Goal: Task Accomplishment & Management: Use online tool/utility

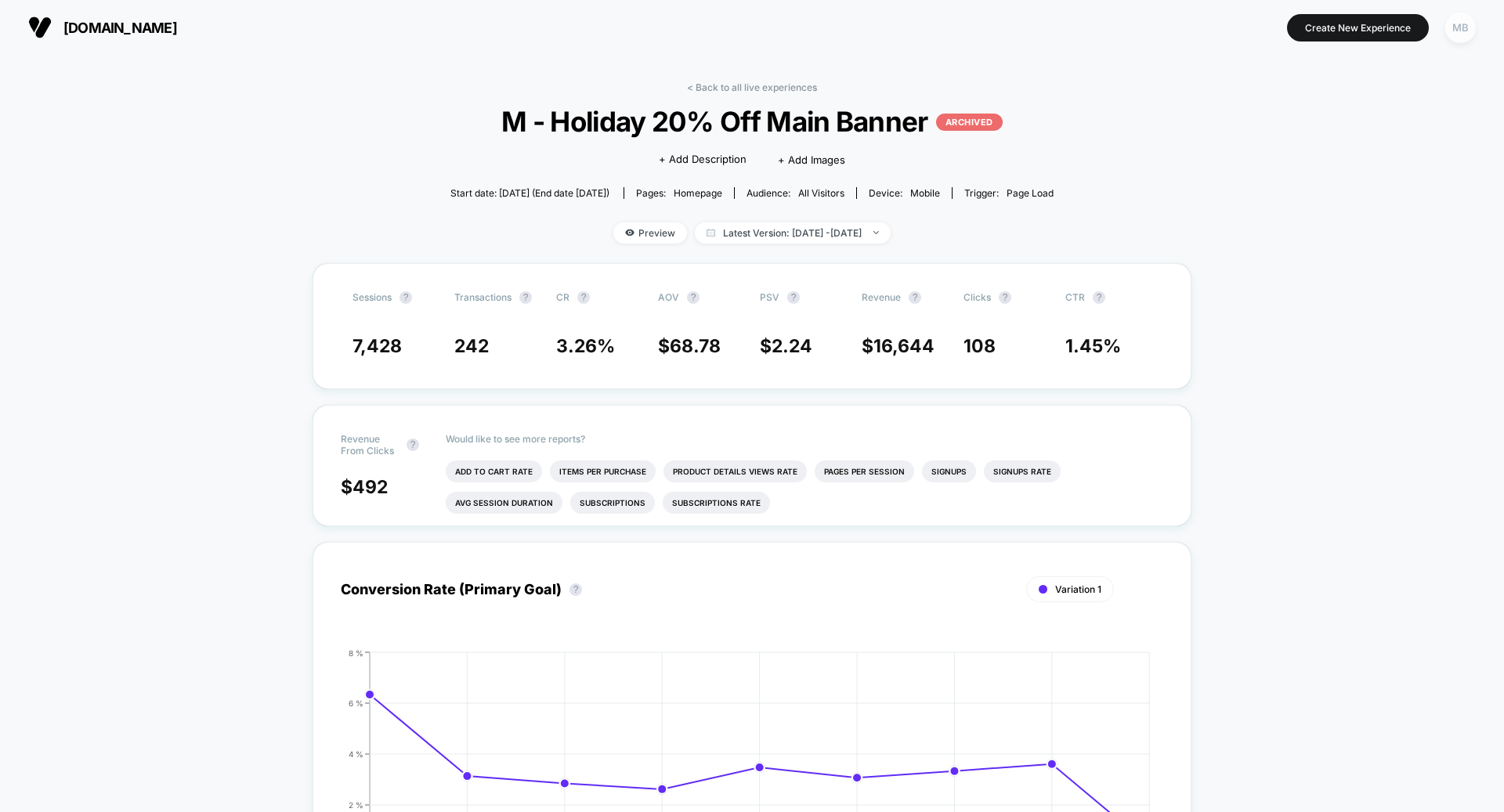
click at [1444, 23] on button "MB" at bounding box center [1460, 28] width 40 height 32
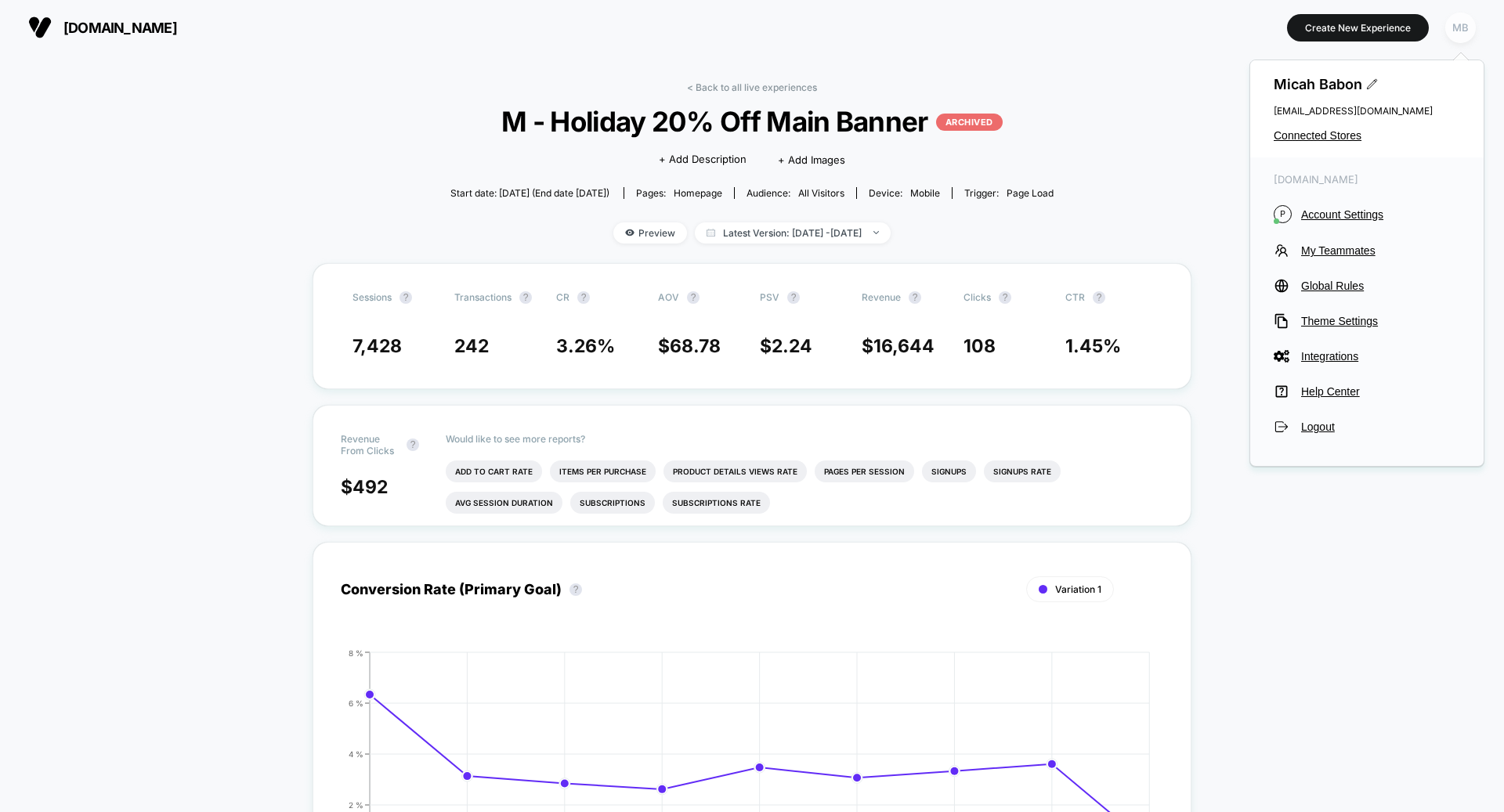
click at [1461, 28] on div "MB" at bounding box center [1460, 28] width 30 height 30
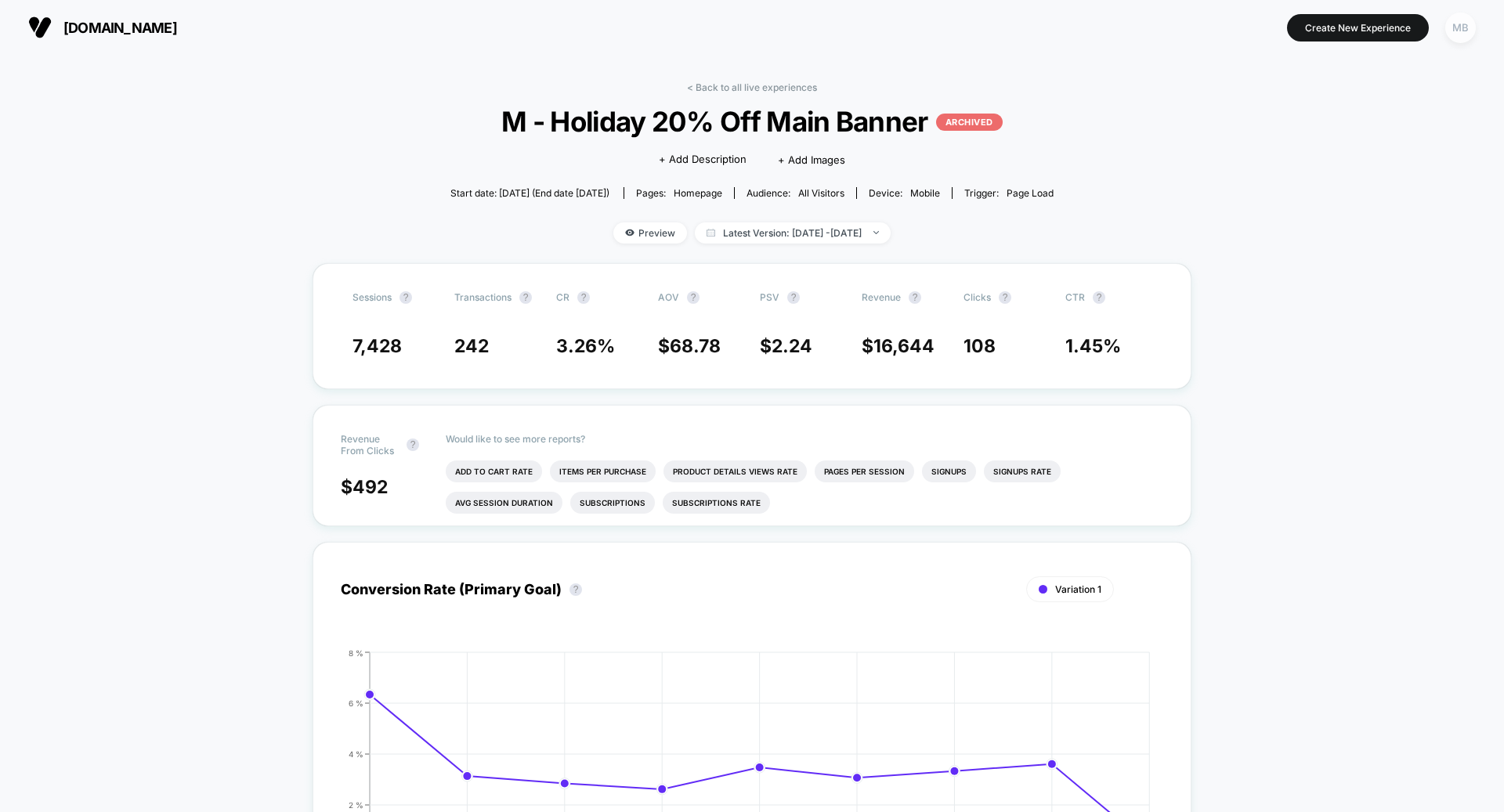
click at [1461, 28] on div "MB" at bounding box center [1460, 28] width 30 height 30
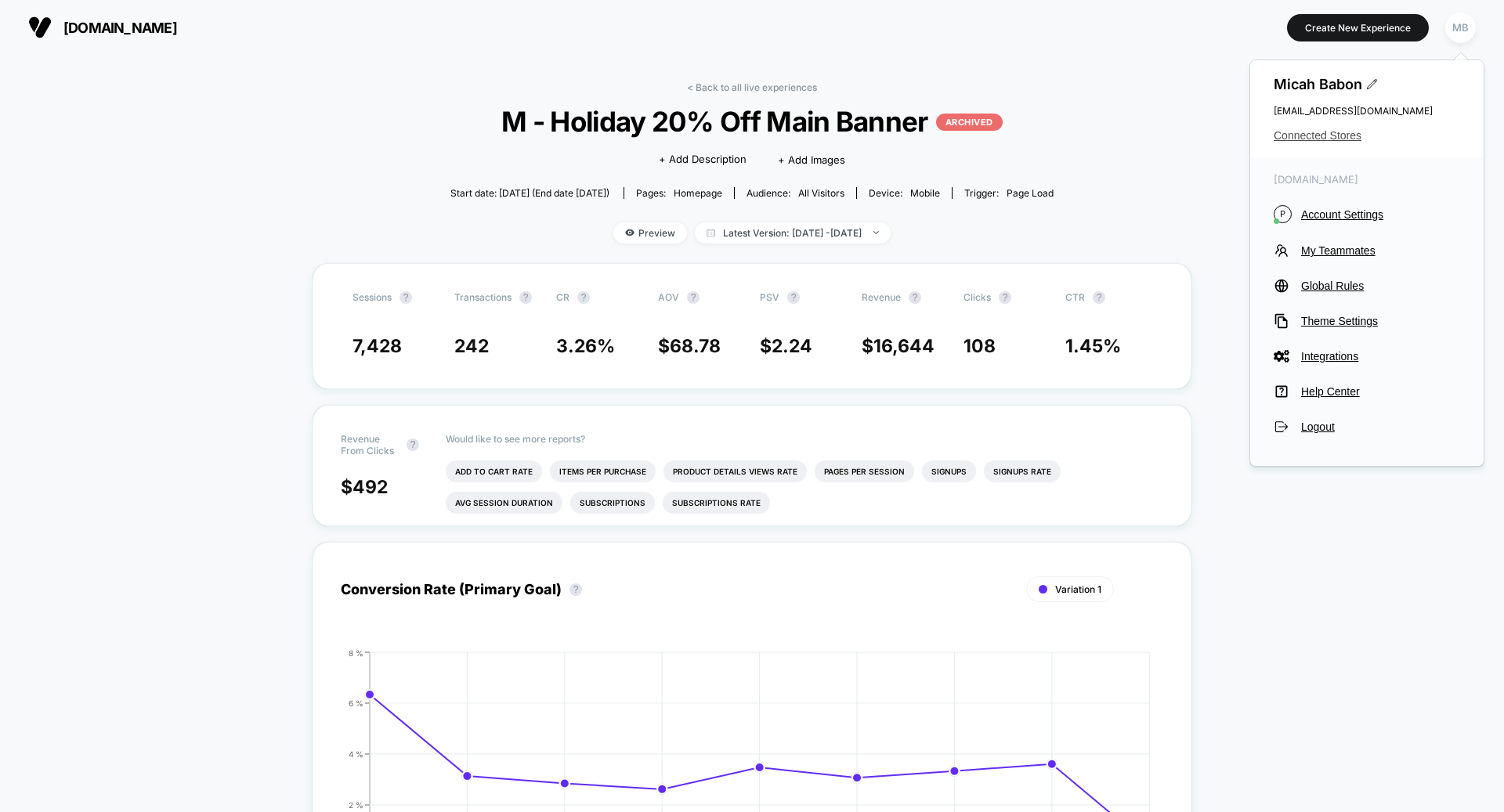
click at [1335, 130] on span "Connected Stores" at bounding box center [1367, 136] width 186 height 12
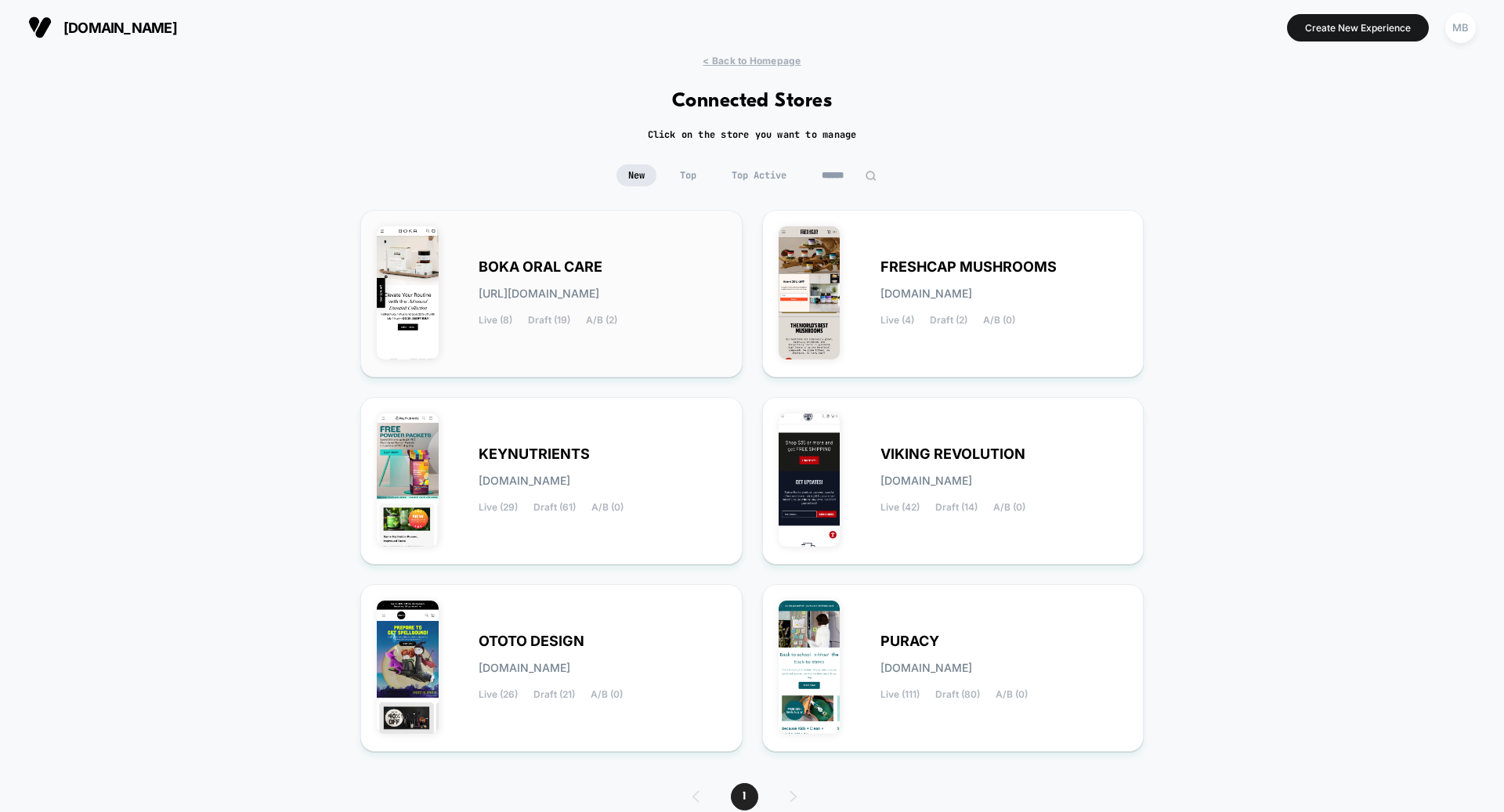
click at [594, 283] on div "BOKA ORAL CARE boka-oral_care.myshopify.com Live (8) Draft (19) A/B (2)" at bounding box center [602, 294] width 248 height 64
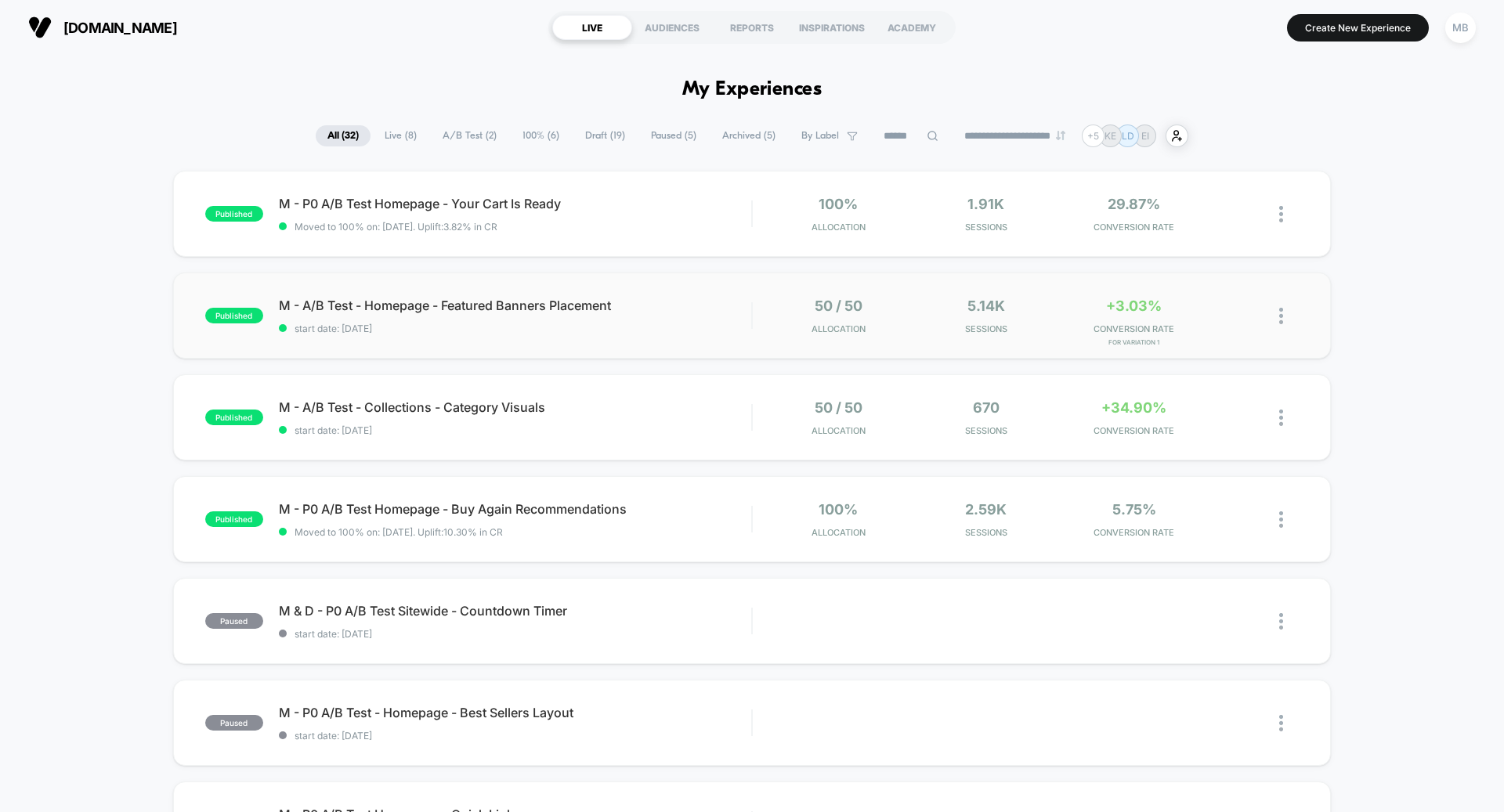
click at [543, 339] on div "published M - A/B Test - Homepage - Featured Banners Placement start date: 8/8/…" at bounding box center [752, 315] width 1158 height 86
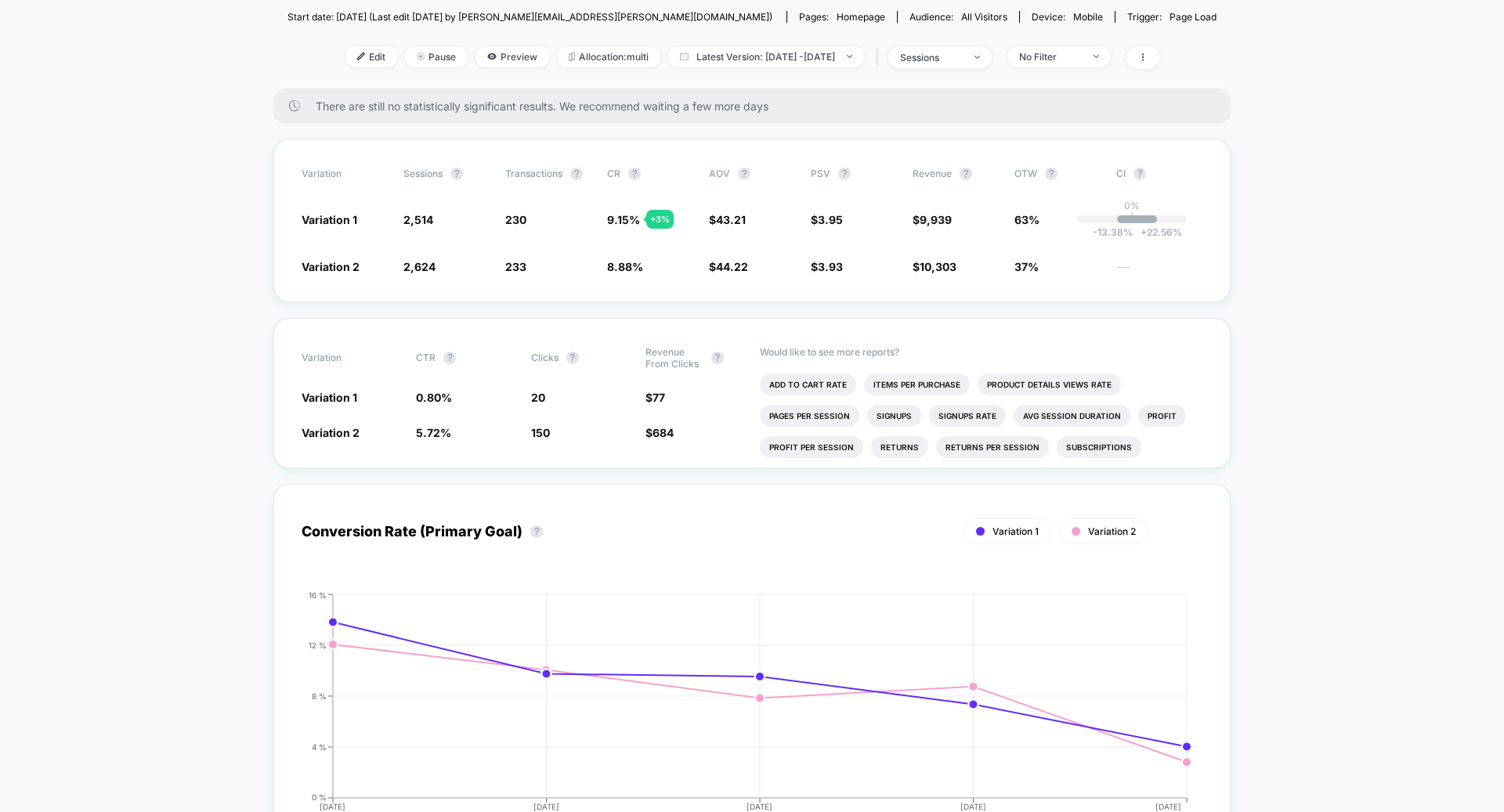
scroll to position [43, 0]
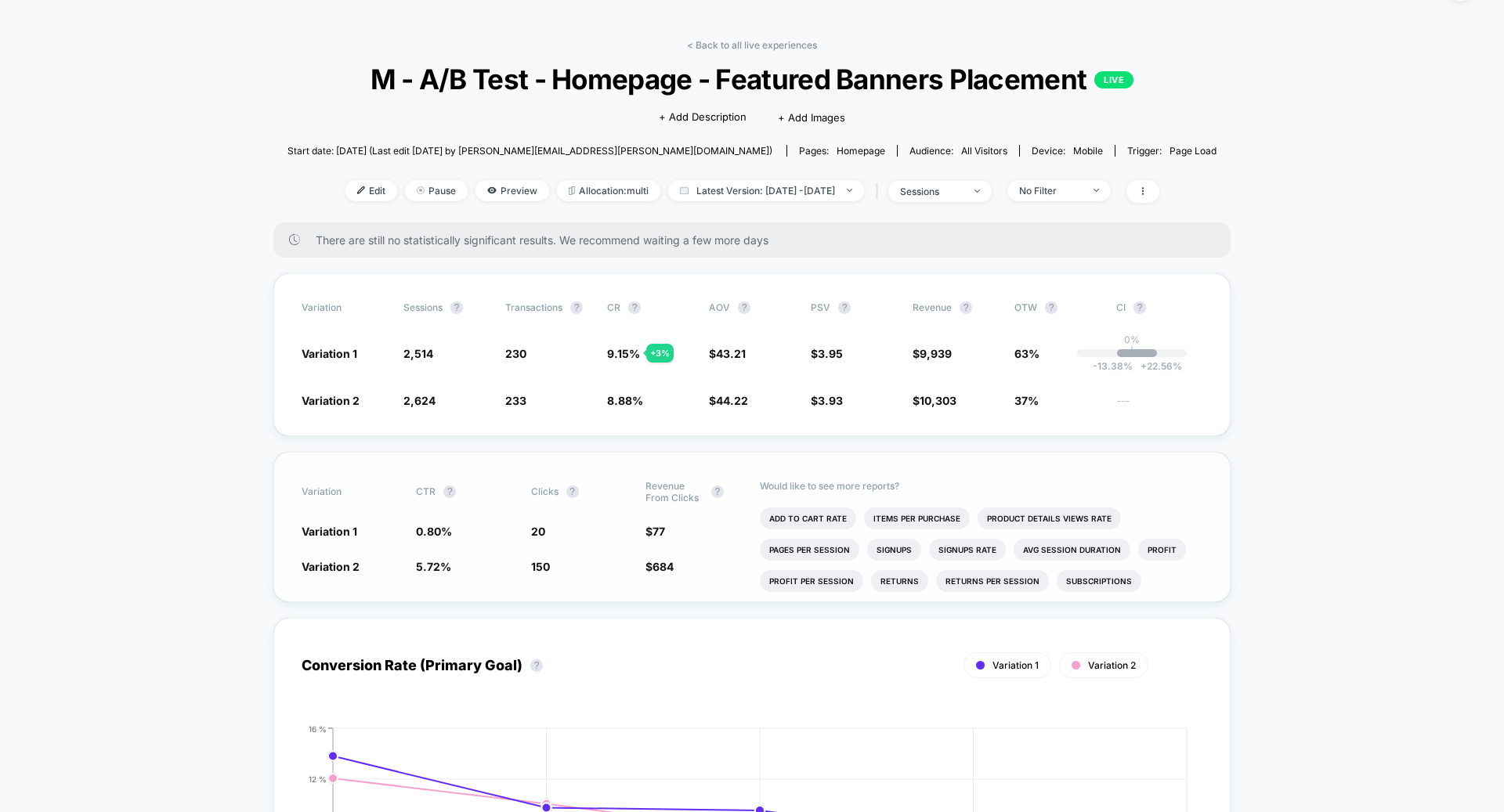
drag, startPoint x: 577, startPoint y: 550, endPoint x: 530, endPoint y: 501, distance: 67.9
click at [527, 502] on div "Variation CTR ? Clicks ? Revenue From Clicks ? Variation 1 0.80 % - 86.1 % 20 -…" at bounding box center [752, 526] width 957 height 150
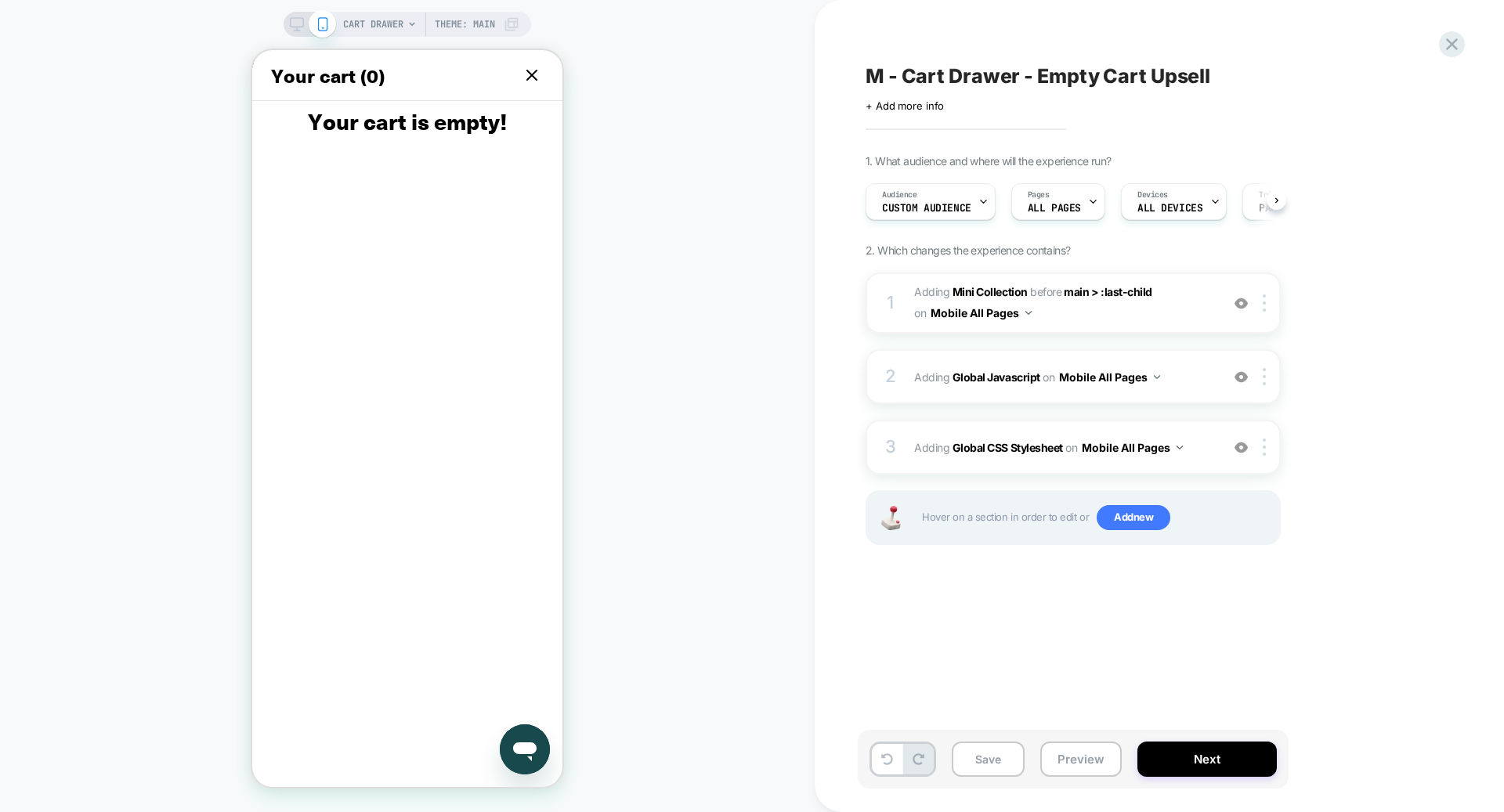
scroll to position [0, 1]
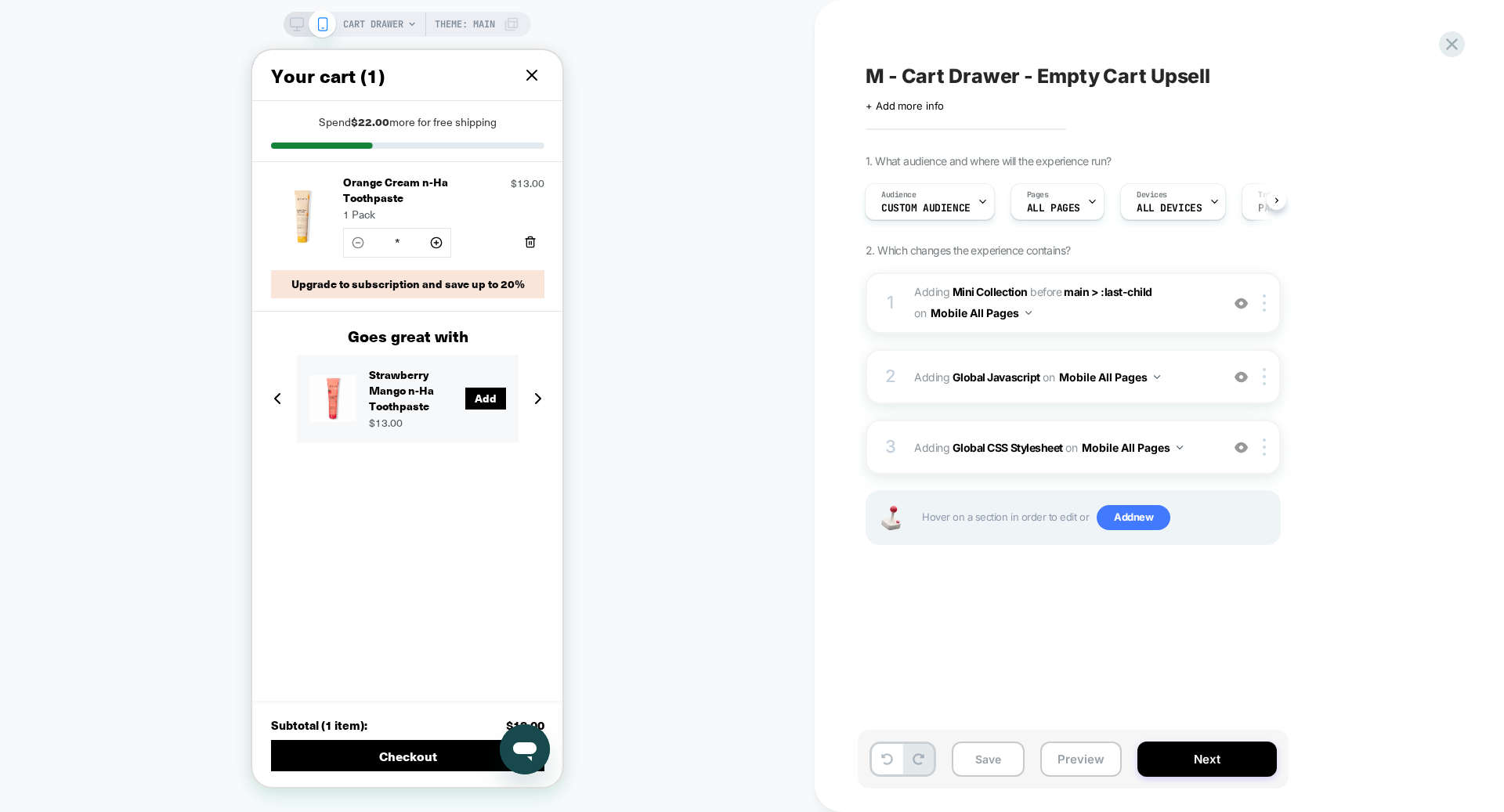
click at [471, 396] on button "Add" at bounding box center [486, 398] width 41 height 22
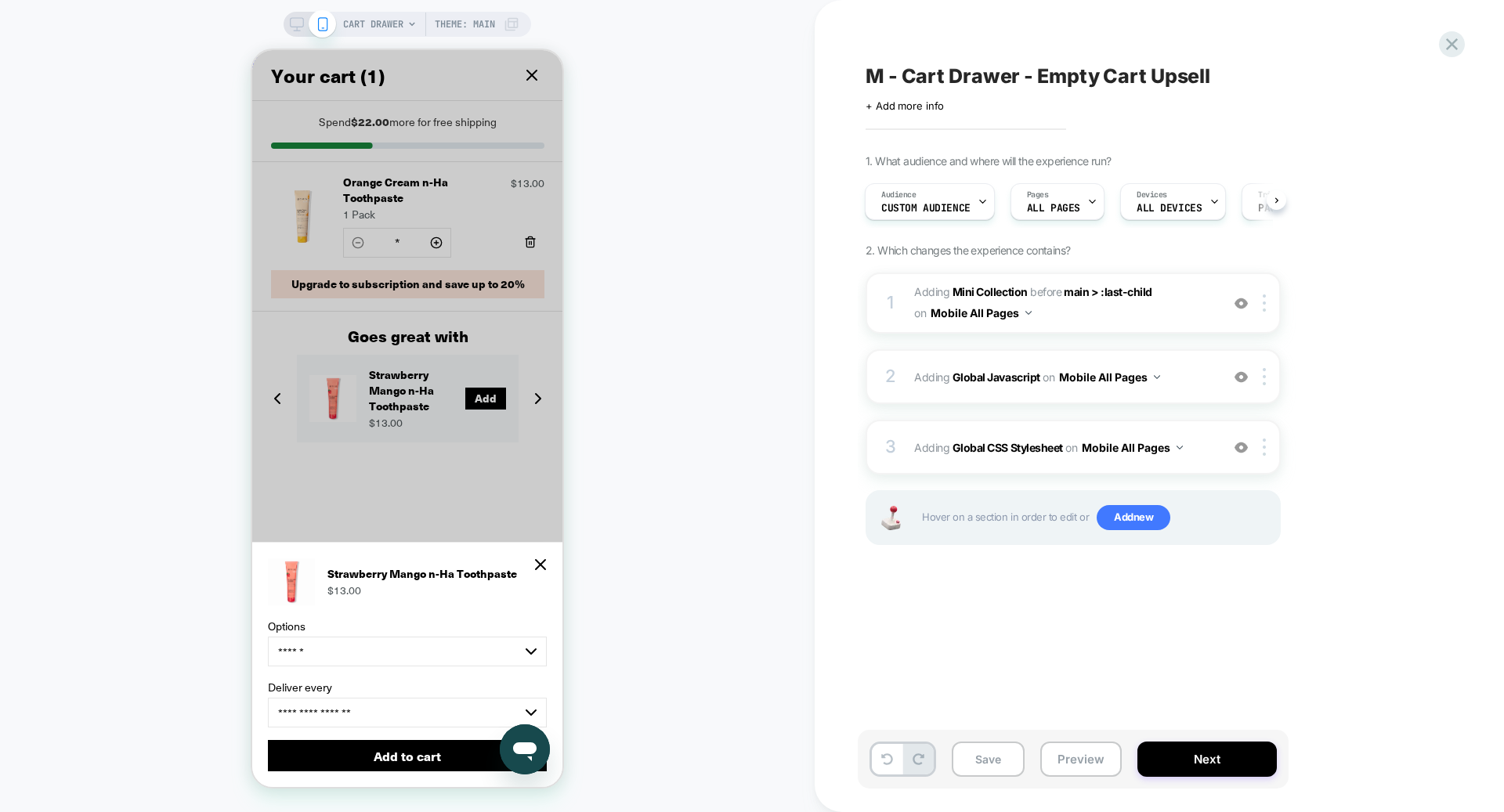
click at [391, 757] on button "Add to cart" at bounding box center [408, 755] width 279 height 31
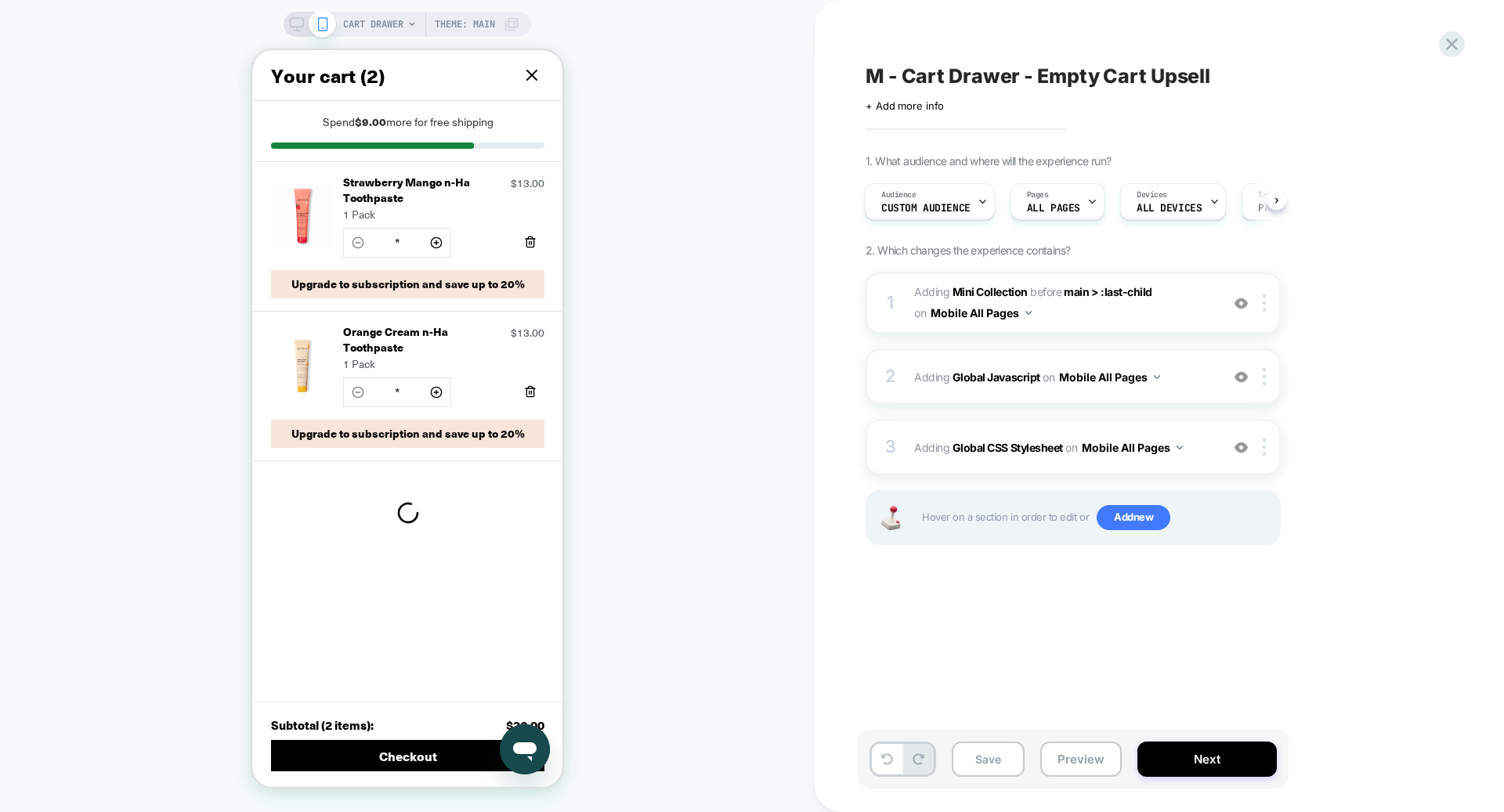
click at [518, 237] on button "Remove Strawberry Mango n-Ha Toothpaste" at bounding box center [531, 242] width 28 height 28
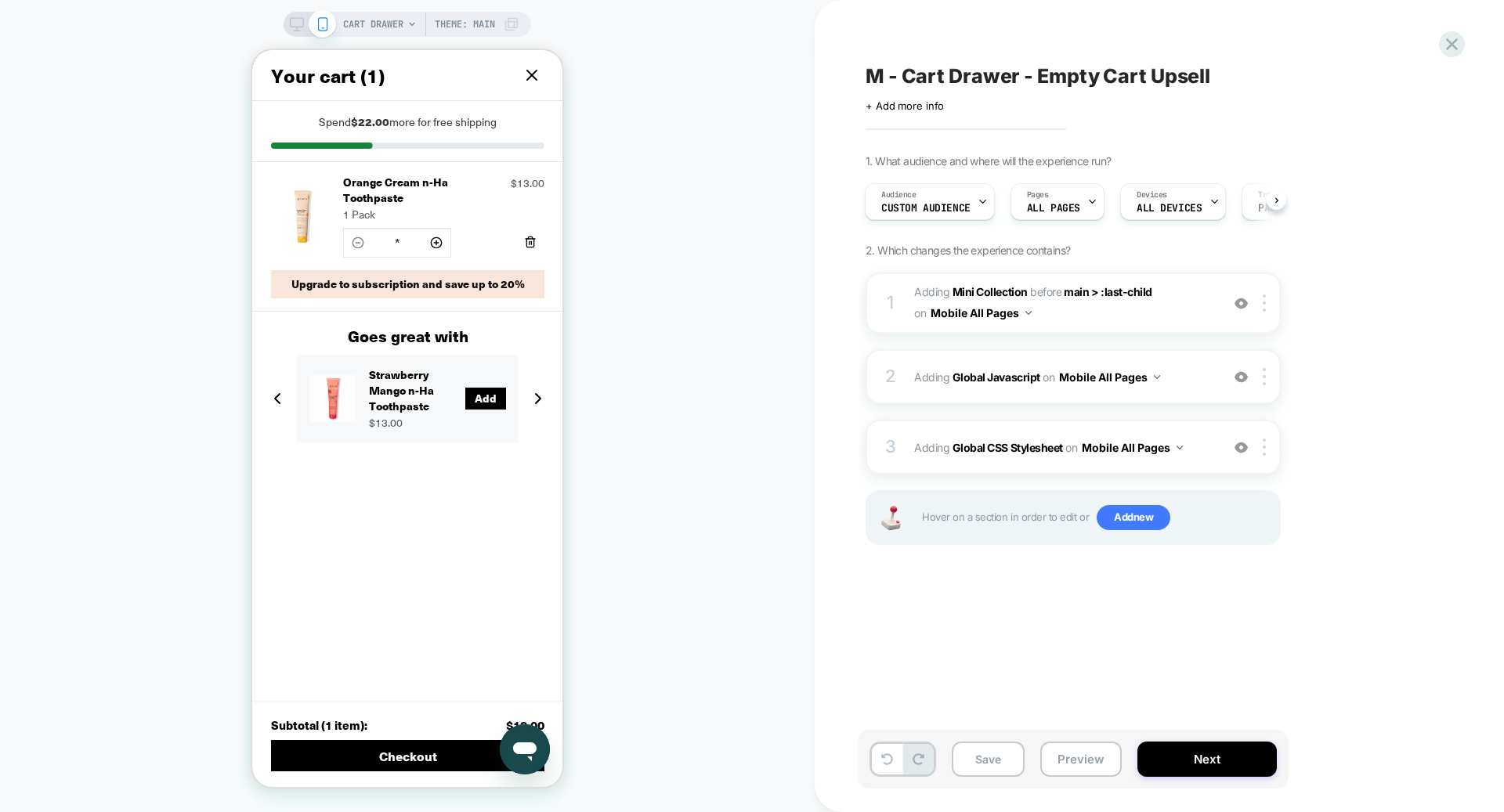
click at [517, 233] on button "Remove Orange Cream n-Ha Toothpaste" at bounding box center [531, 242] width 28 height 28
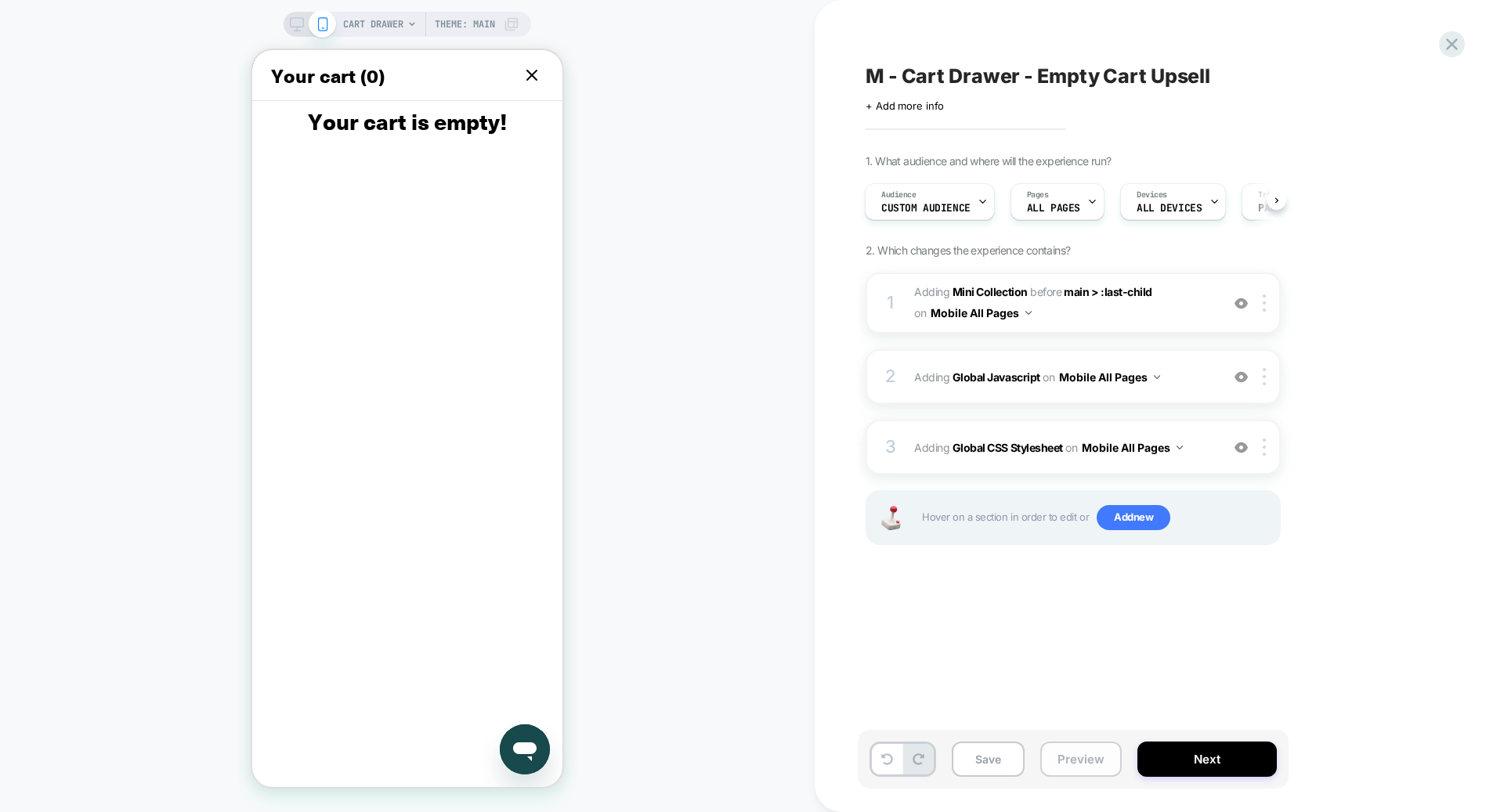
click at [1112, 765] on button "Preview" at bounding box center [1081, 760] width 82 height 35
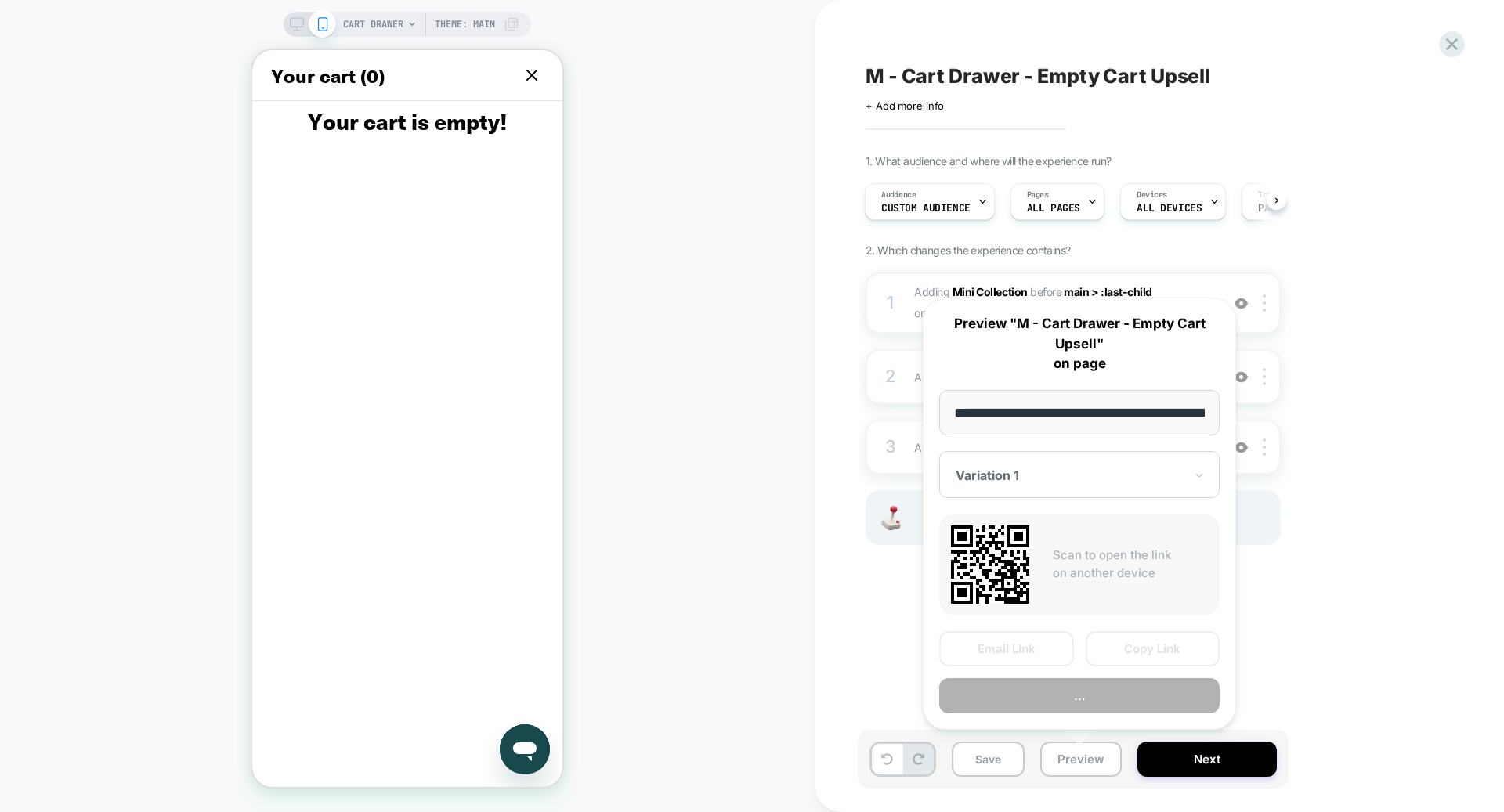
scroll to position [0, 144]
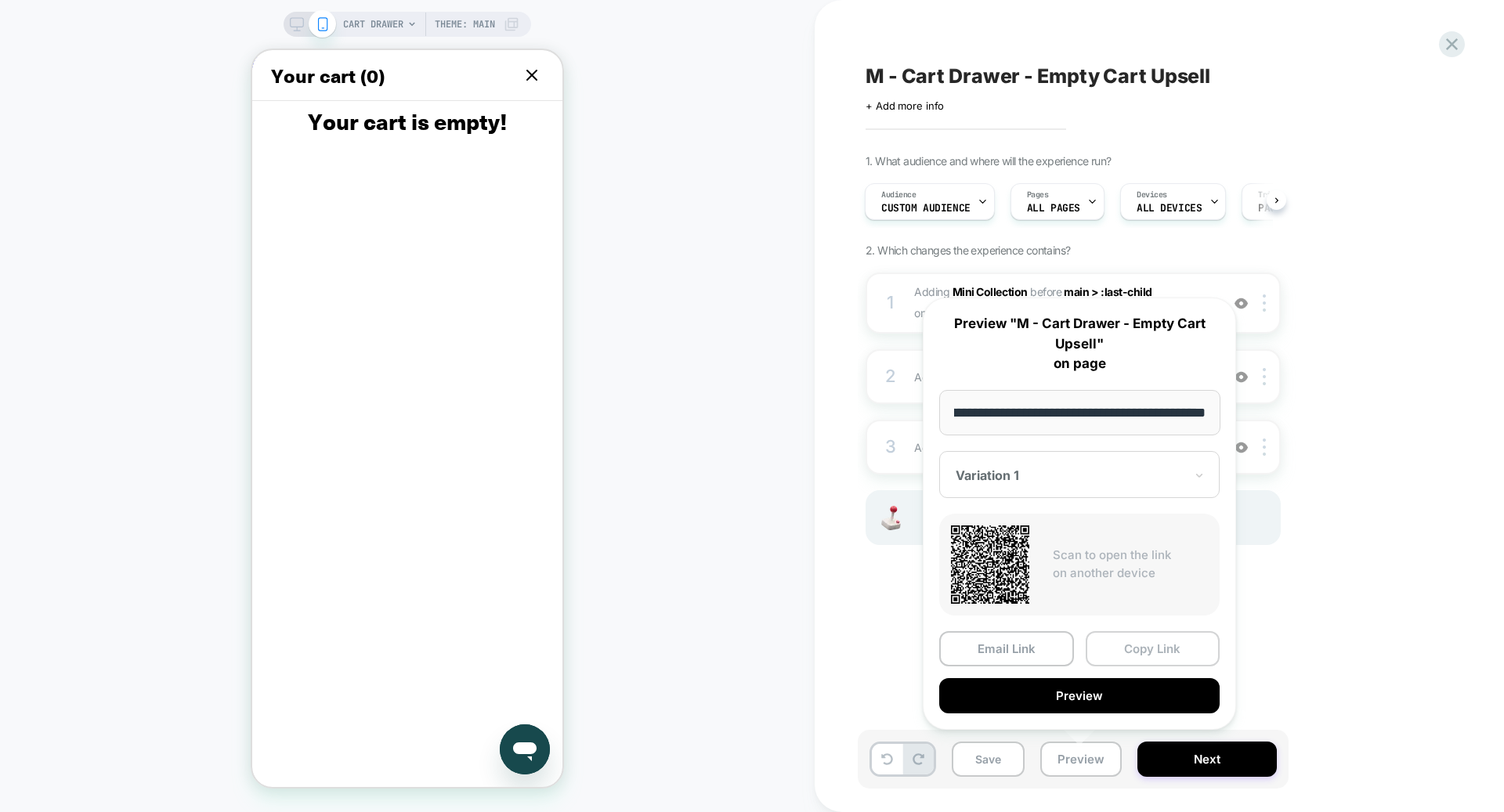
click at [1113, 643] on button "Copy Link" at bounding box center [1153, 649] width 135 height 35
